Goal: Information Seeking & Learning: Find specific fact

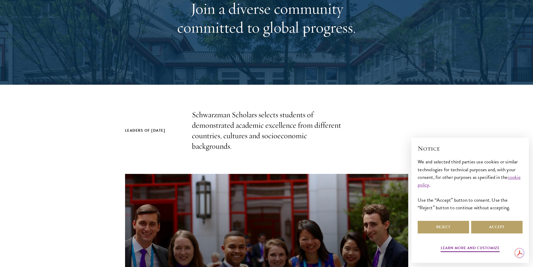
scroll to position [79, 0]
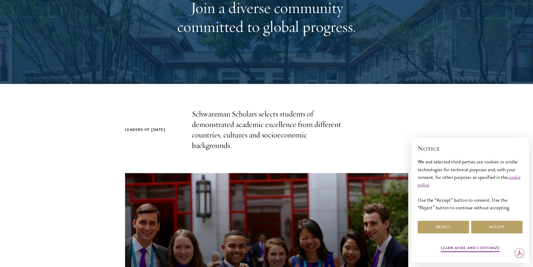
click at [92, 124] on section "Leaders of [DATE] Schwarzman Scholars selects students of demonstrated academic…" at bounding box center [266, 237] width 533 height 256
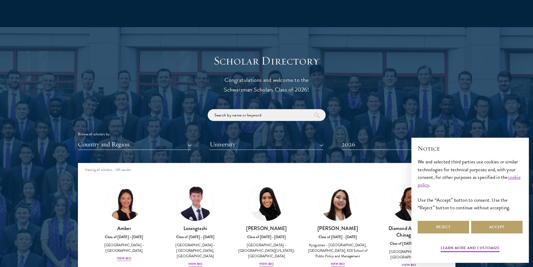
scroll to position [577, 0]
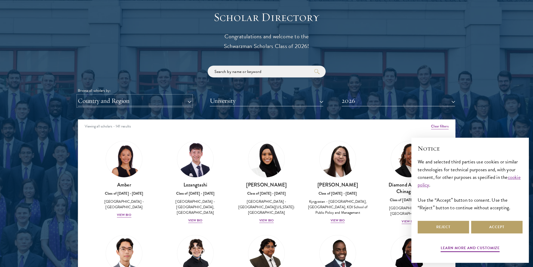
click at [166, 102] on button "Country and Region" at bounding box center [135, 100] width 114 height 11
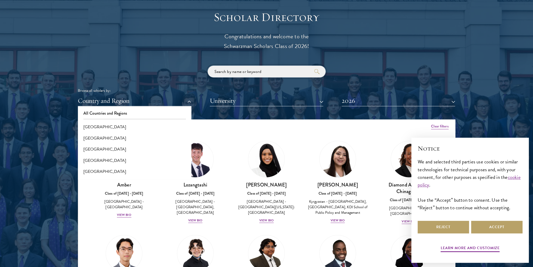
click at [228, 76] on input "search" at bounding box center [267, 72] width 118 height 12
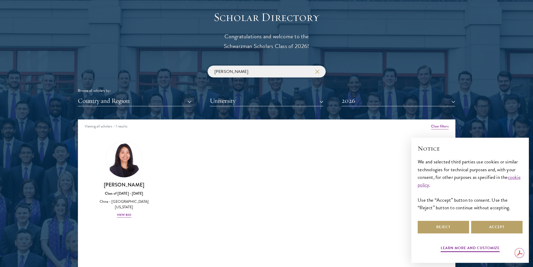
type input "[PERSON_NAME]"
click at [127, 212] on div "View Bio" at bounding box center [124, 214] width 14 height 5
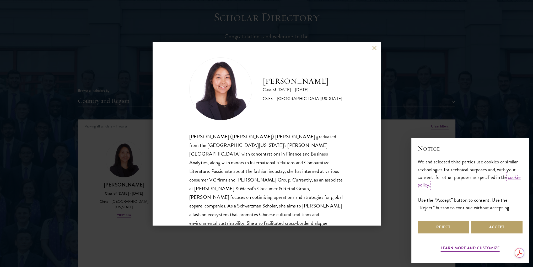
scroll to position [18, 0]
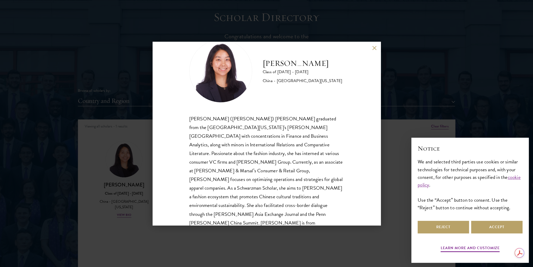
click at [240, 133] on p "[PERSON_NAME] ([PERSON_NAME]) [PERSON_NAME] graduated from the [GEOGRAPHIC_DATA…" at bounding box center [266, 174] width 155 height 121
click at [441, 112] on div "[PERSON_NAME] Class of [DATE] - [DATE] [GEOGRAPHIC_DATA] - [GEOGRAPHIC_DATA][US…" at bounding box center [266, 133] width 533 height 267
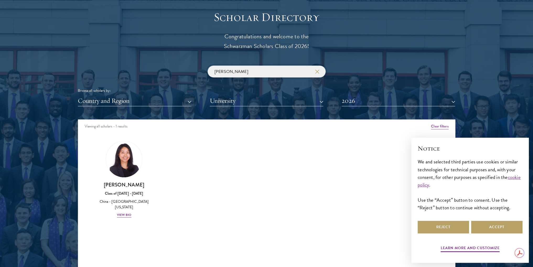
drag, startPoint x: 241, startPoint y: 70, endPoint x: 121, endPoint y: 65, distance: 119.6
click at [121, 66] on div "[PERSON_NAME] Browse all scholars by: Country and Region All Countries and Regi…" at bounding box center [266, 86] width 377 height 41
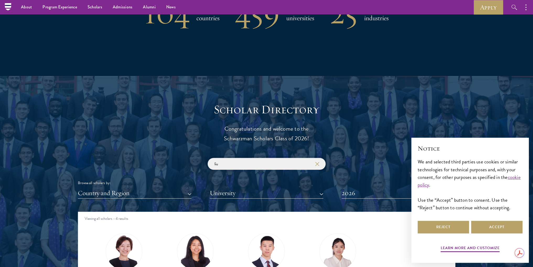
scroll to position [472, 0]
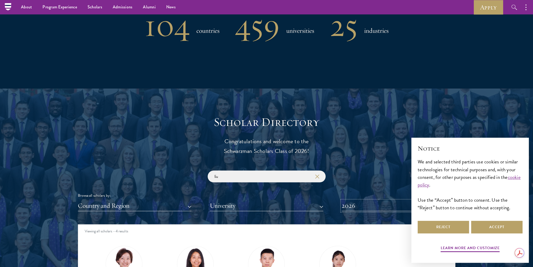
click at [349, 208] on button "2026" at bounding box center [399, 205] width 114 height 11
click at [354, 215] on button "All Years" at bounding box center [398, 218] width 110 height 11
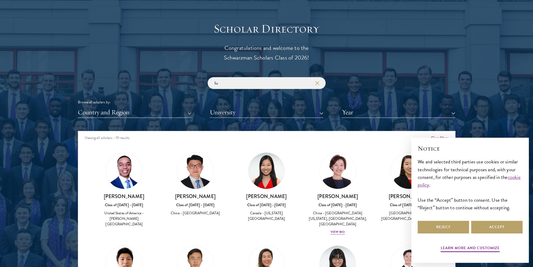
scroll to position [577, 0]
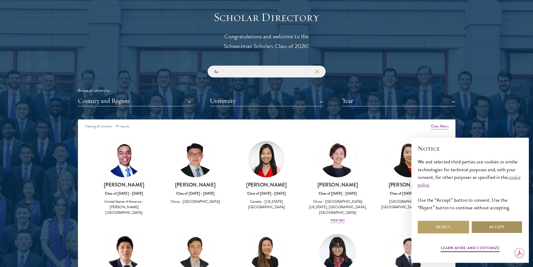
click at [490, 223] on button "Accept" at bounding box center [496, 227] width 51 height 13
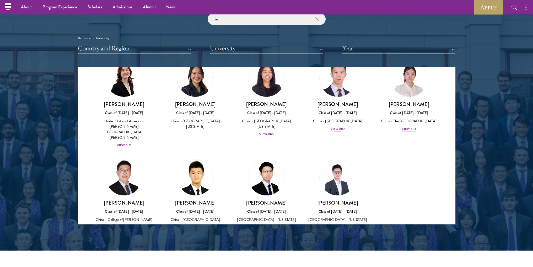
scroll to position [193, 0]
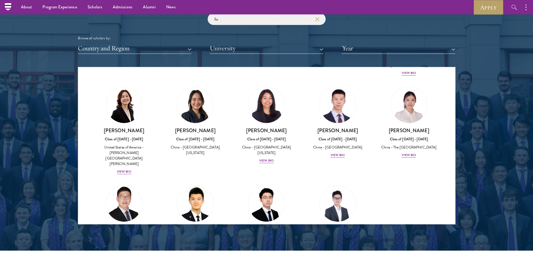
click at [197, 98] on img at bounding box center [195, 105] width 36 height 36
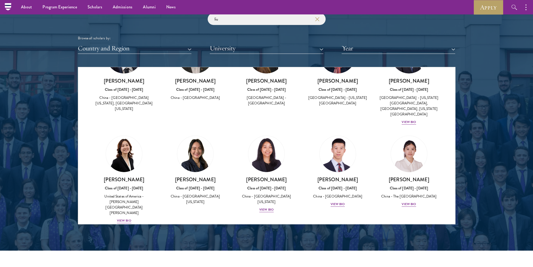
scroll to position [141, 0]
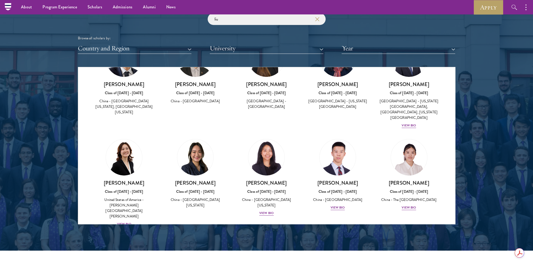
click at [197, 197] on div "China - [GEOGRAPHIC_DATA][US_STATE]" at bounding box center [195, 202] width 61 height 11
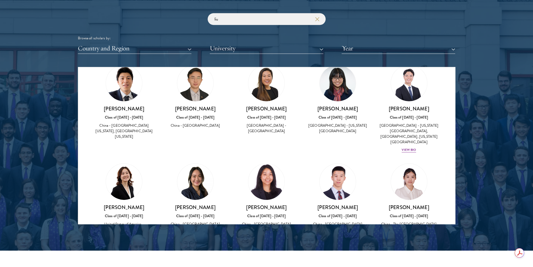
scroll to position [115, 0]
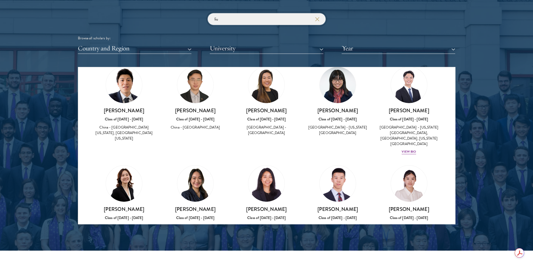
drag, startPoint x: 223, startPoint y: 19, endPoint x: 166, endPoint y: 14, distance: 57.6
click at [167, 14] on div "liu Browse all scholars by: Country and Region All Countries and Regions [GEOGR…" at bounding box center [266, 33] width 377 height 41
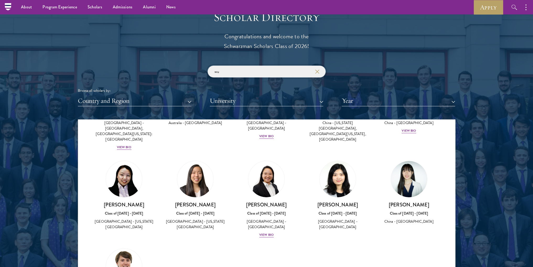
scroll to position [105, 0]
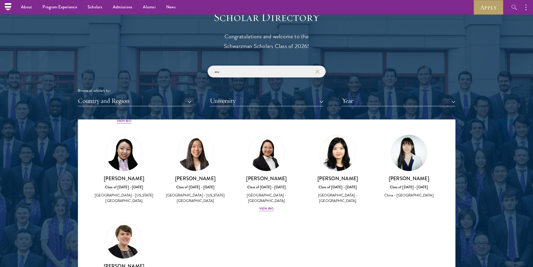
drag, startPoint x: 250, startPoint y: 76, endPoint x: 171, endPoint y: 70, distance: 78.6
click at [171, 70] on div "wu Browse all scholars by: Country and Region All Countries and Regions [GEOGRA…" at bounding box center [266, 86] width 377 height 41
type input "liu"
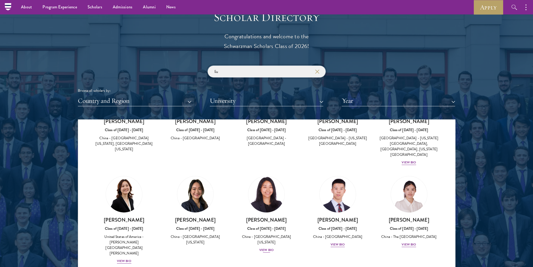
scroll to position [157, 0]
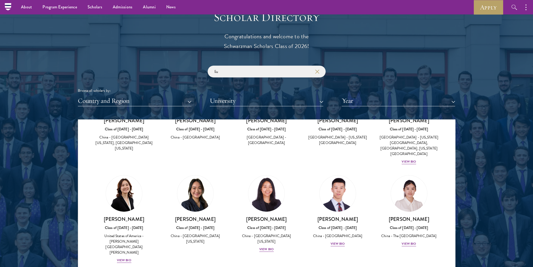
click at [187, 182] on img at bounding box center [195, 193] width 36 height 36
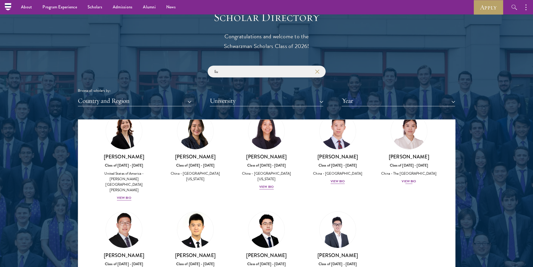
scroll to position [141, 0]
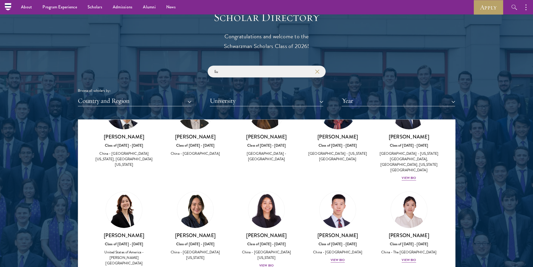
click at [202, 249] on div "China - [GEOGRAPHIC_DATA][US_STATE]" at bounding box center [195, 254] width 61 height 11
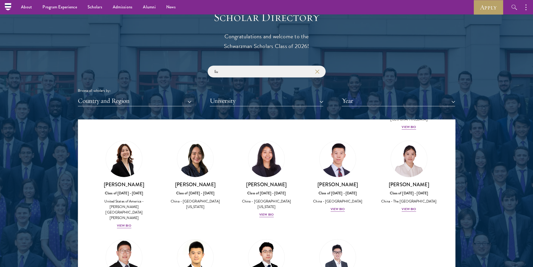
scroll to position [167, 0]
